Goal: Complete application form

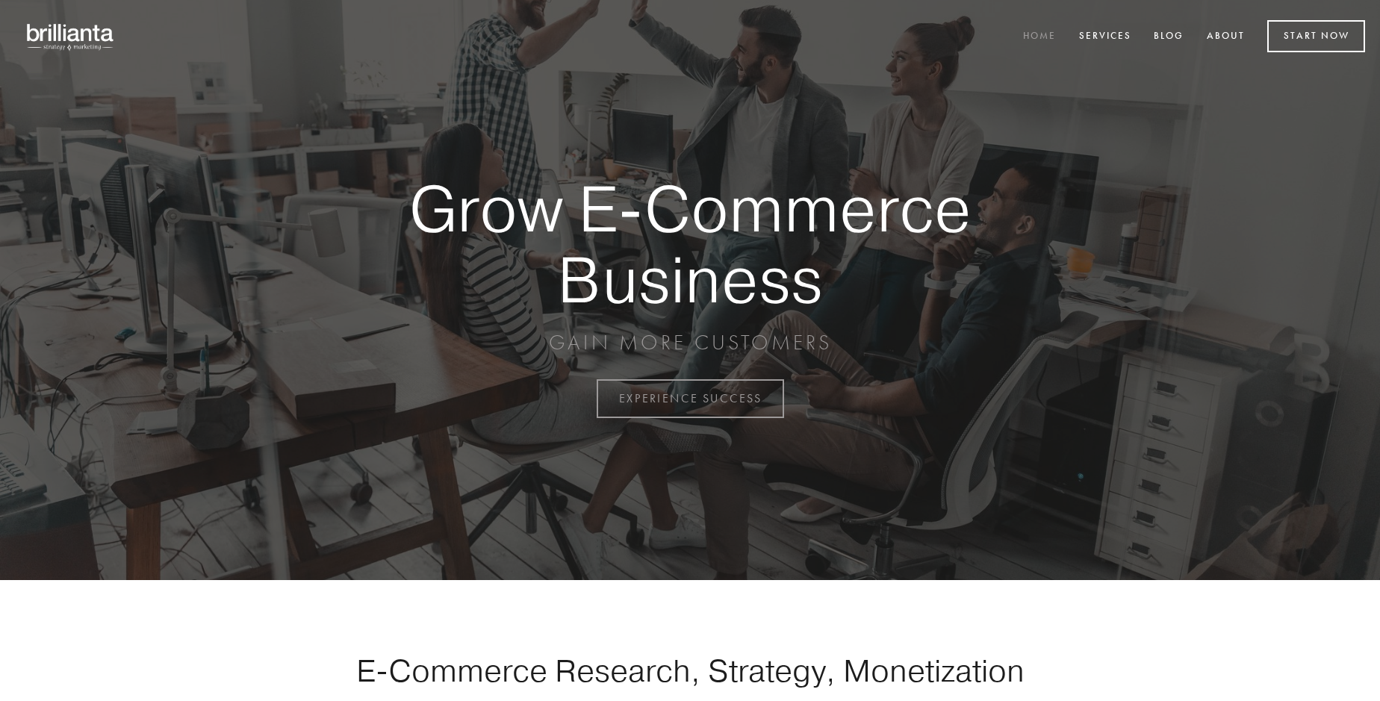
scroll to position [3914, 0]
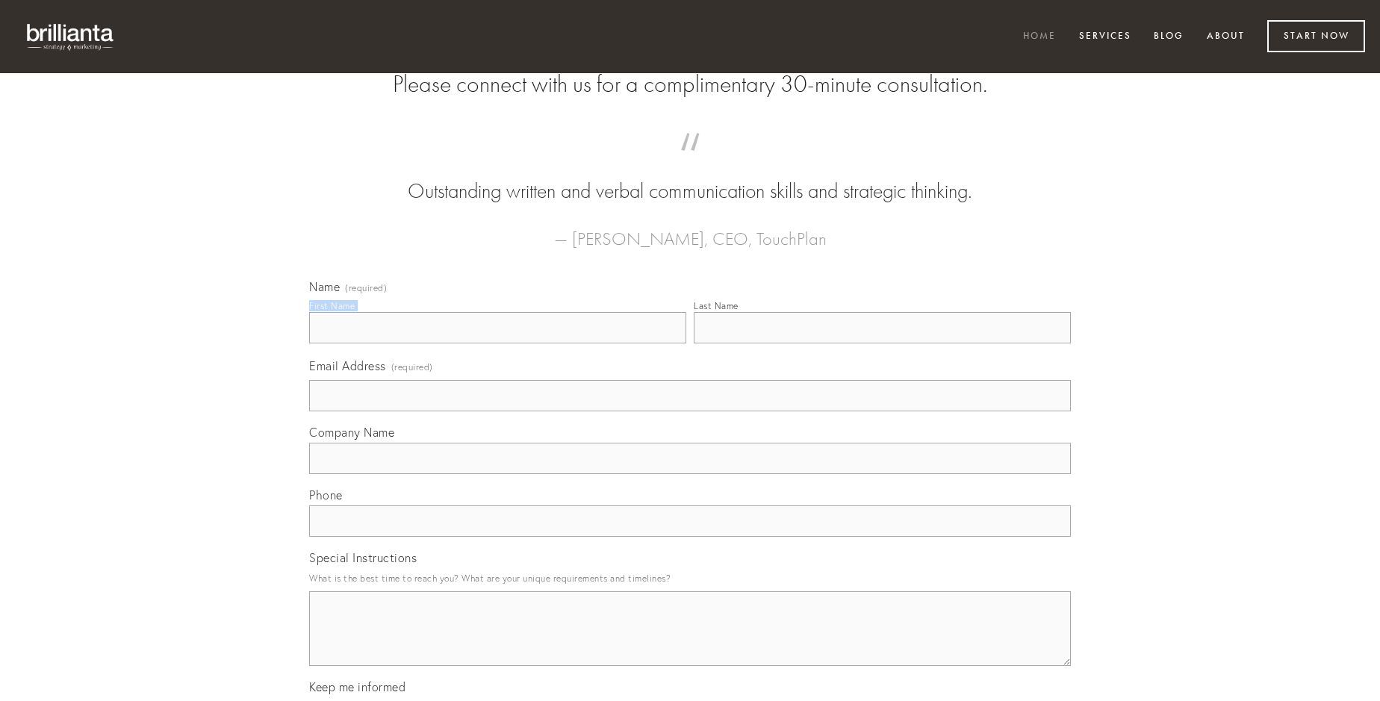
type input "[PERSON_NAME]"
click at [882, 343] on input "Last Name" at bounding box center [882, 327] width 377 height 31
type input "[PERSON_NAME]"
click at [690, 411] on input "Email Address (required)" at bounding box center [690, 395] width 762 height 31
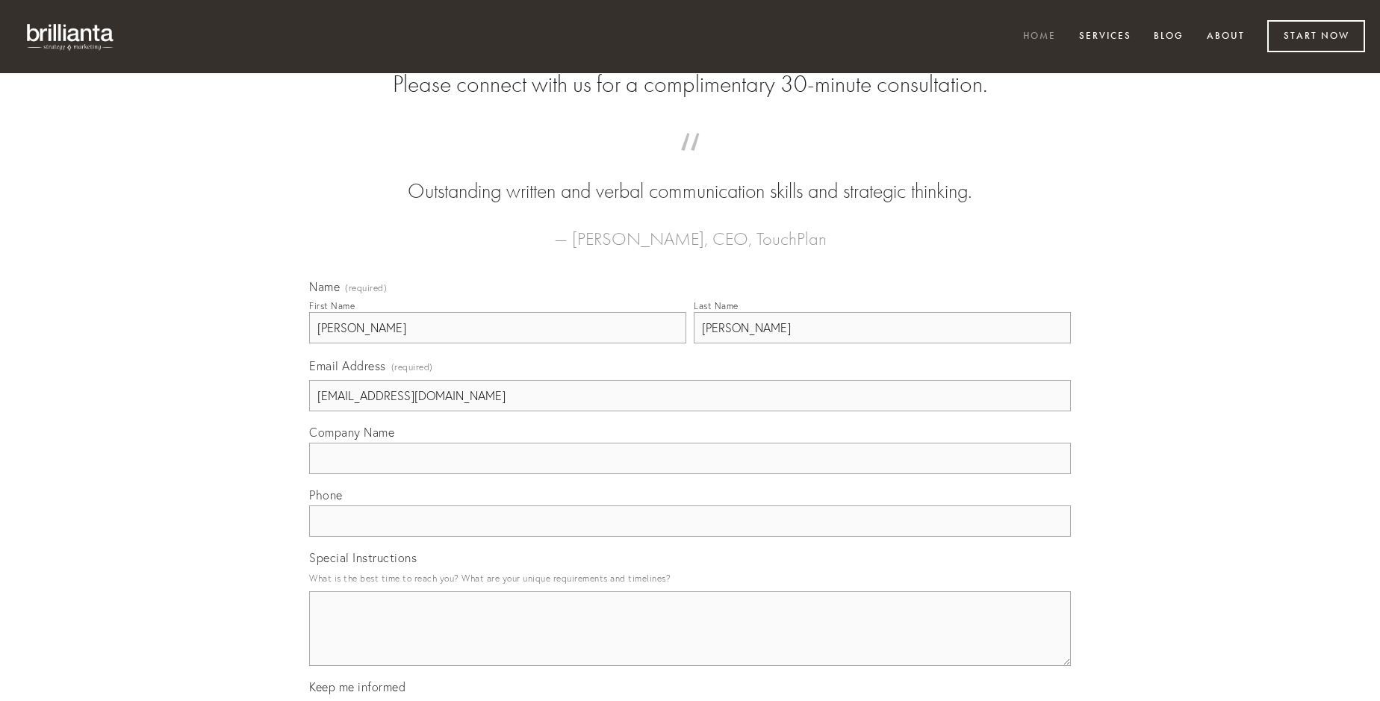
type input "[EMAIL_ADDRESS][DOMAIN_NAME]"
click at [690, 474] on input "Company Name" at bounding box center [690, 458] width 762 height 31
type input "venia"
click at [690, 537] on input "text" at bounding box center [690, 520] width 762 height 31
click at [690, 642] on textarea "Special Instructions" at bounding box center [690, 628] width 762 height 75
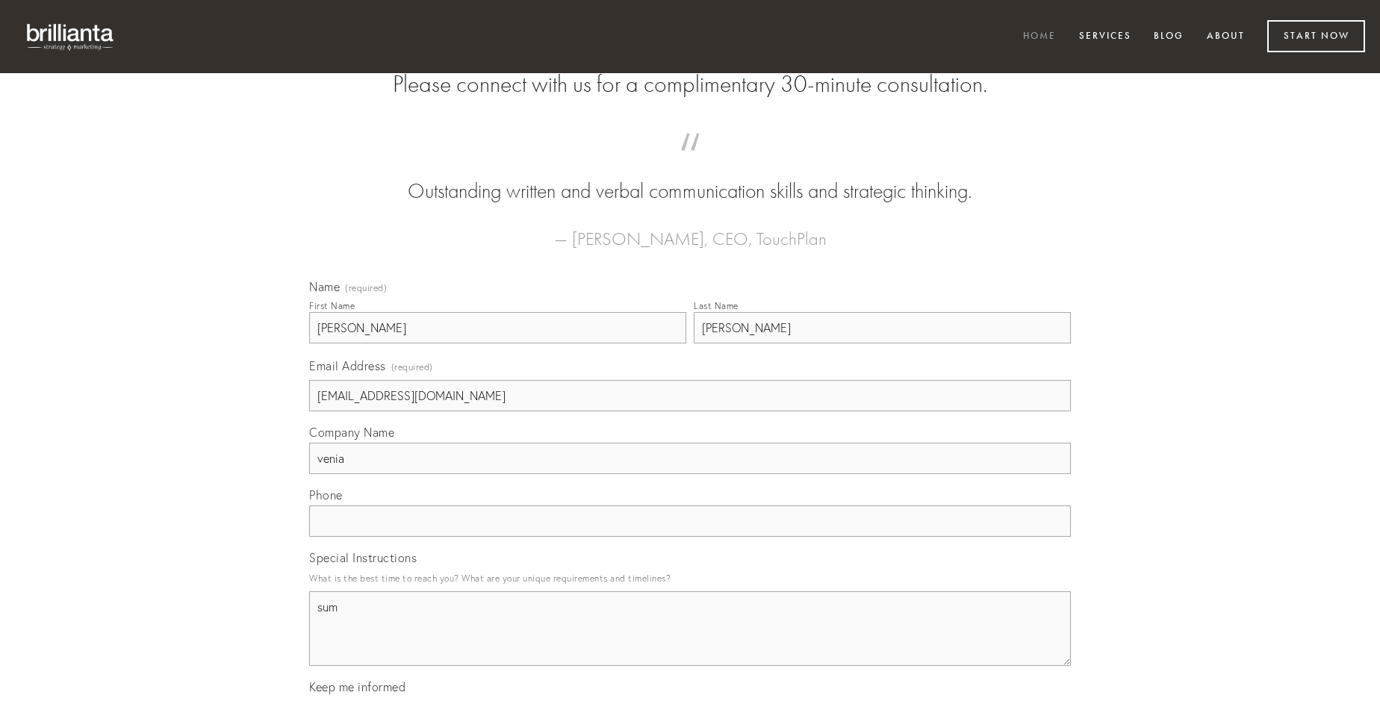
type textarea "sum"
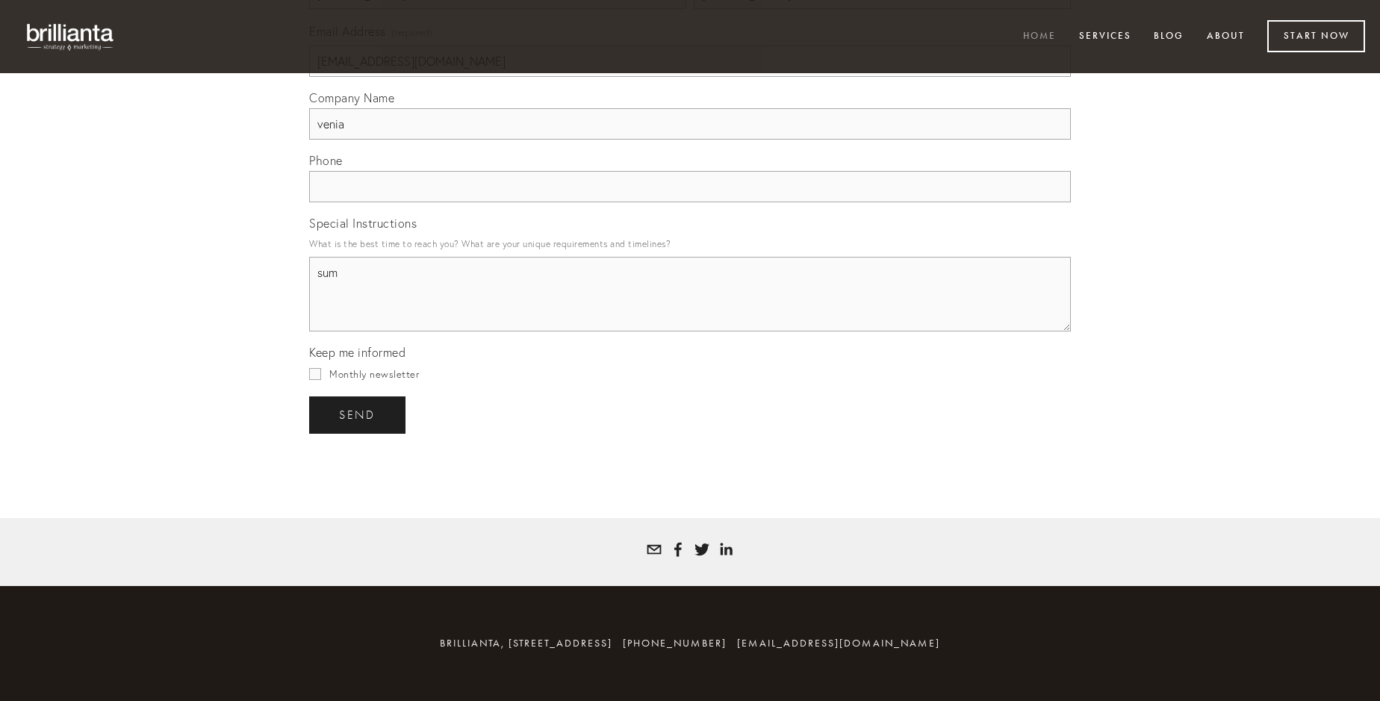
click at [358, 414] on span "send" at bounding box center [357, 414] width 37 height 13
